Goal: Book appointment/travel/reservation

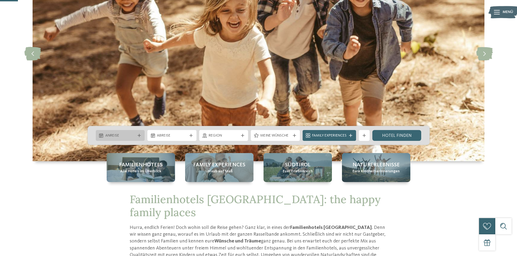
click at [140, 134] on icon at bounding box center [139, 135] width 3 height 3
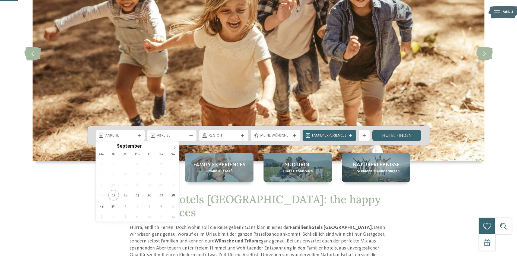
click at [174, 147] on icon at bounding box center [175, 148] width 4 height 4
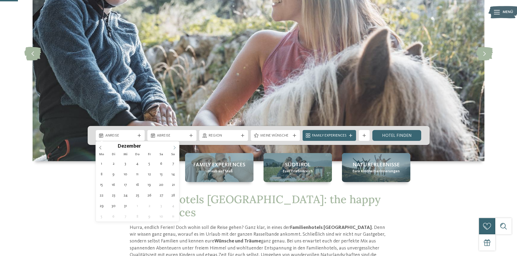
type input "****"
click at [174, 147] on icon at bounding box center [175, 148] width 4 height 4
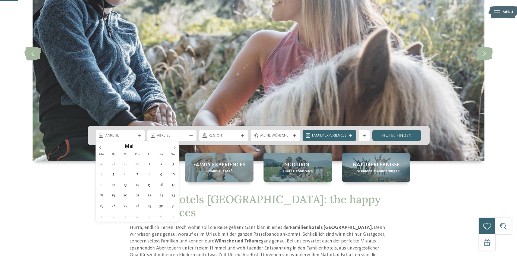
click at [174, 147] on icon at bounding box center [175, 148] width 4 height 4
type div "[DATE]"
type input "****"
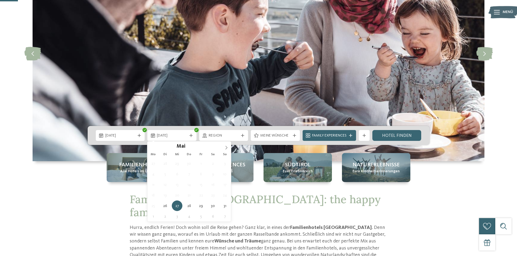
type div "[DATE]"
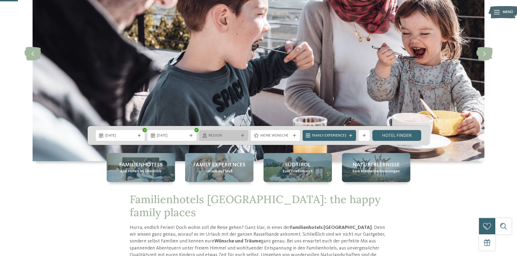
click at [228, 138] on span "Region" at bounding box center [224, 135] width 30 height 5
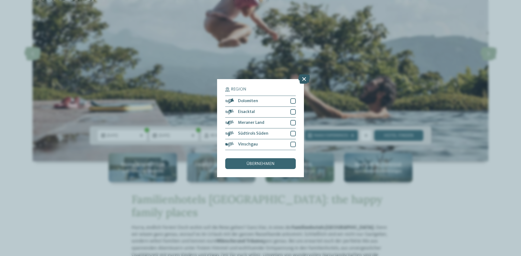
click at [305, 81] on icon at bounding box center [304, 78] width 12 height 9
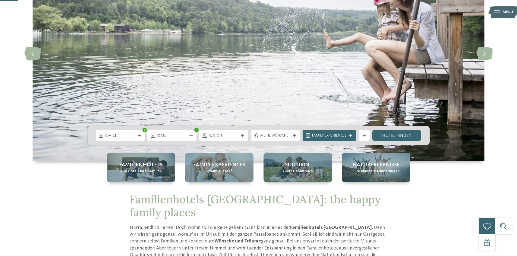
click at [350, 136] on icon at bounding box center [350, 135] width 3 height 3
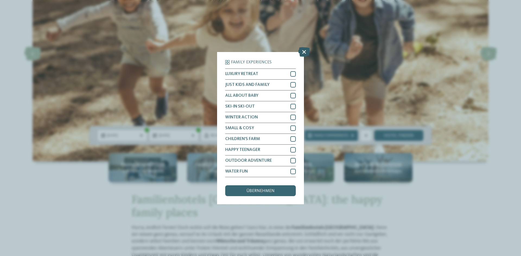
click at [305, 53] on icon at bounding box center [304, 51] width 12 height 9
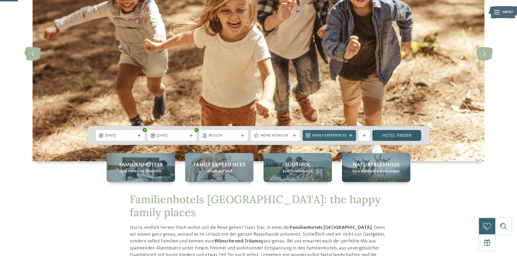
click at [391, 138] on link "Hotel finden" at bounding box center [396, 135] width 49 height 11
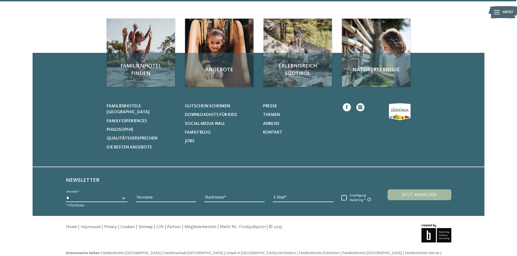
scroll to position [458, 0]
